Goal: Check status: Check status

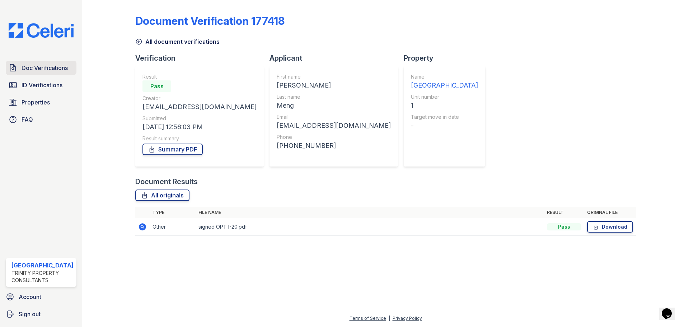
click at [27, 72] on span "Doc Verifications" at bounding box center [45, 67] width 46 height 9
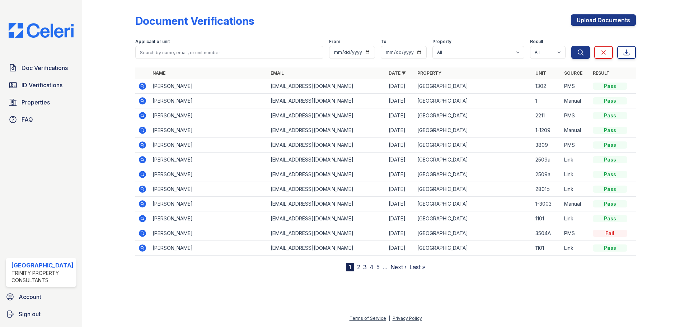
click at [141, 87] on icon at bounding box center [142, 86] width 9 height 9
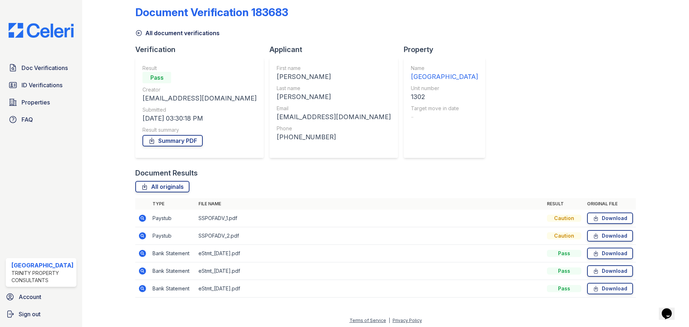
scroll to position [11, 0]
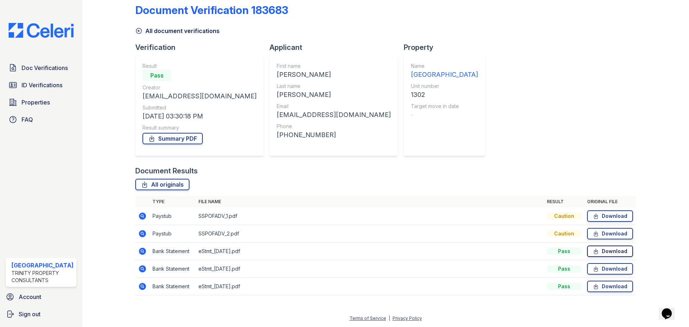
click at [593, 251] on icon at bounding box center [596, 250] width 6 height 7
click at [608, 207] on th "Original file" at bounding box center [610, 201] width 52 height 11
click at [607, 212] on link "Download" at bounding box center [610, 215] width 46 height 11
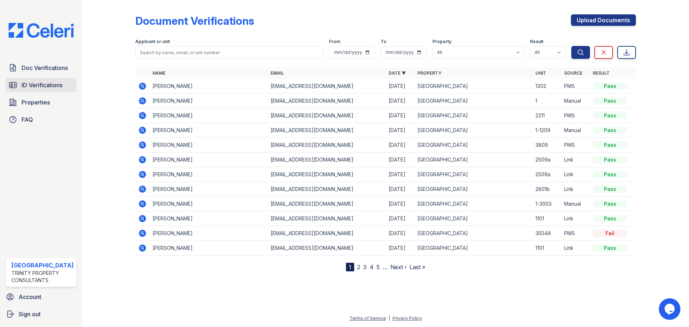
click at [14, 86] on icon at bounding box center [12, 84] width 7 height 5
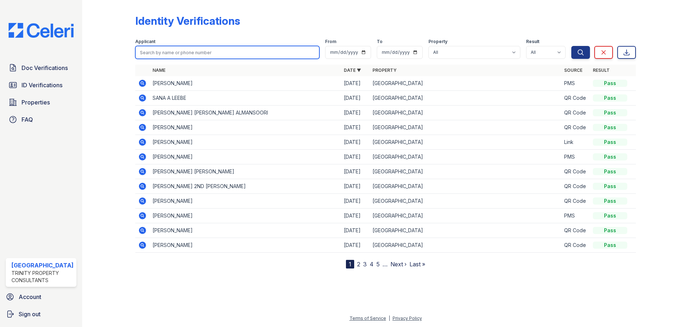
click at [147, 50] on input "search" at bounding box center [227, 52] width 184 height 13
type input "a"
type input "zachary"
click at [571, 46] on button "Search" at bounding box center [580, 52] width 19 height 13
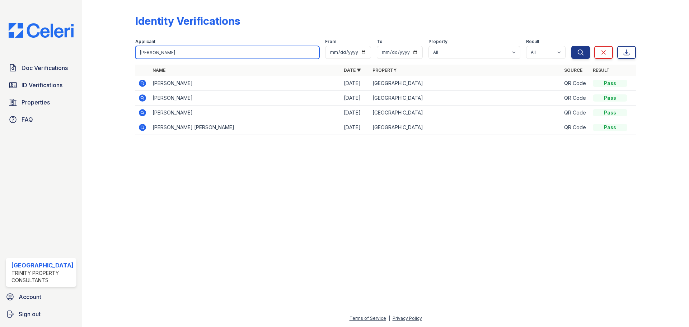
click at [164, 54] on input "zachary" at bounding box center [227, 52] width 184 height 13
type input "zacary"
click at [571, 46] on button "Search" at bounding box center [580, 52] width 19 height 13
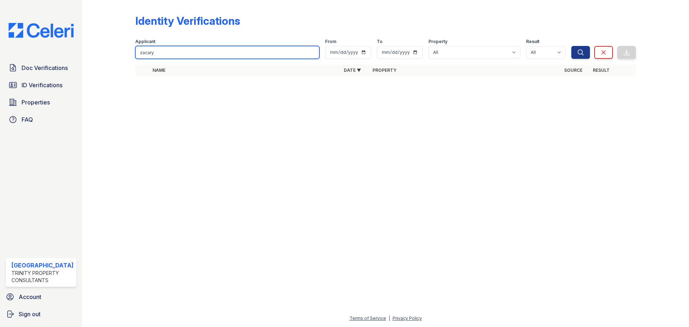
drag, startPoint x: 152, startPoint y: 53, endPoint x: 133, endPoint y: 51, distance: 19.1
click at [125, 49] on div "Identity Verifications Filter Applicant zacary From To Property All Arrive Stre…" at bounding box center [386, 47] width 584 height 95
click at [157, 54] on input "zacary" at bounding box center [227, 52] width 184 height 13
drag, startPoint x: 157, startPoint y: 54, endPoint x: 129, endPoint y: 51, distance: 28.1
click at [131, 51] on div "Identity Verifications Filter Applicant zacary From To Property All Arrive Stre…" at bounding box center [386, 47] width 584 height 95
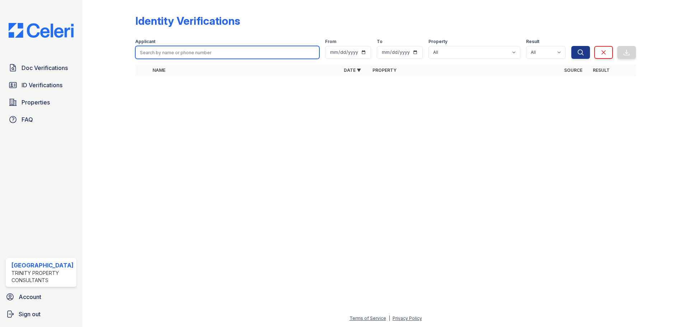
click at [166, 49] on input "search" at bounding box center [227, 52] width 184 height 13
type input "zac"
click at [571, 46] on button "Search" at bounding box center [580, 52] width 19 height 13
